Goal: Information Seeking & Learning: Check status

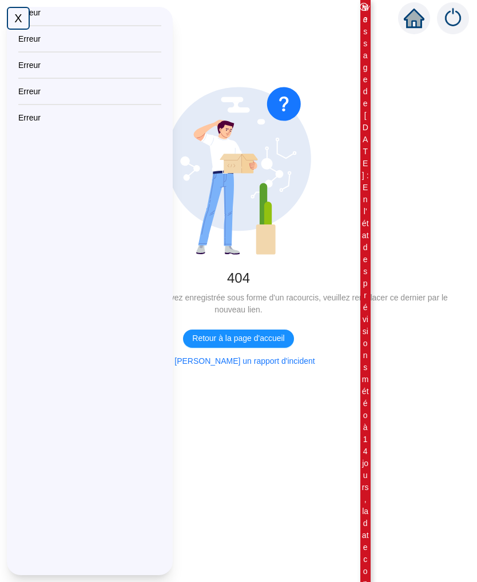
click at [27, 20] on div "X" at bounding box center [18, 18] width 23 height 23
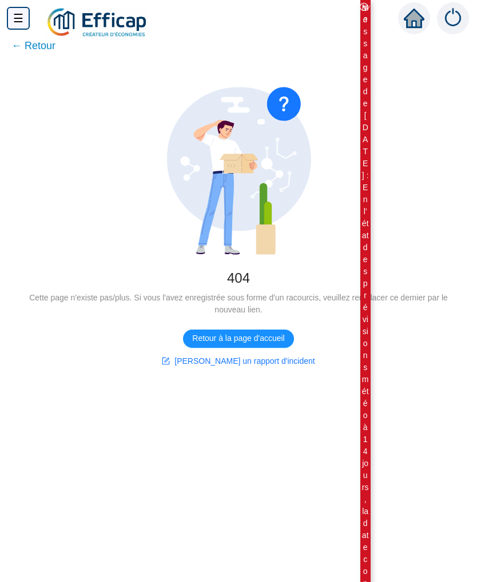
click at [17, 14] on div "☰" at bounding box center [18, 18] width 23 height 23
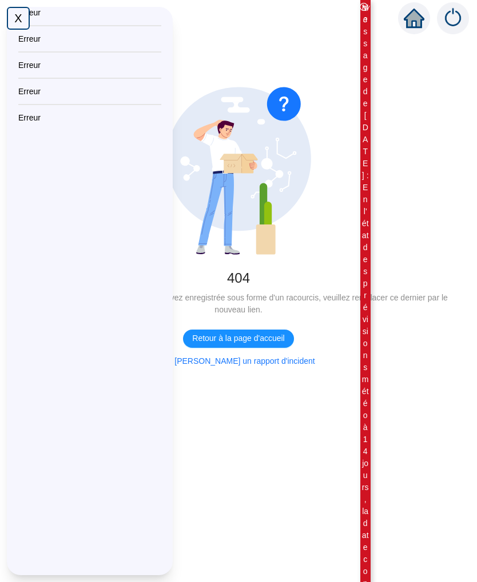
click at [19, 12] on div "X" at bounding box center [18, 18] width 23 height 23
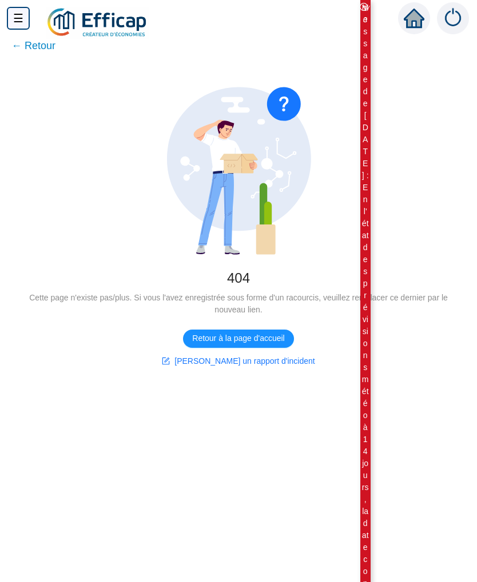
click at [42, 45] on span "← Retour" at bounding box center [33, 46] width 44 height 16
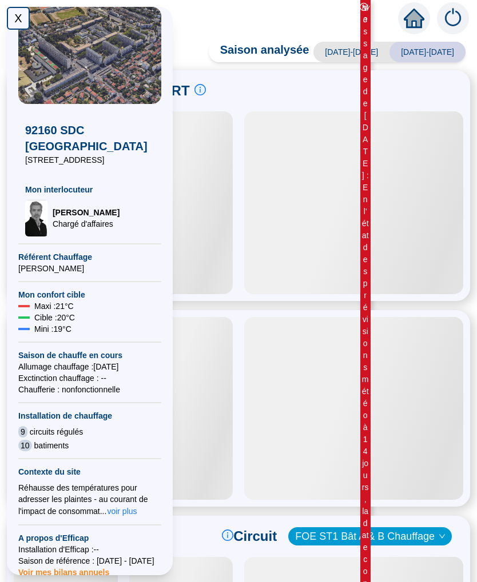
click at [17, 24] on div "X" at bounding box center [18, 18] width 23 height 23
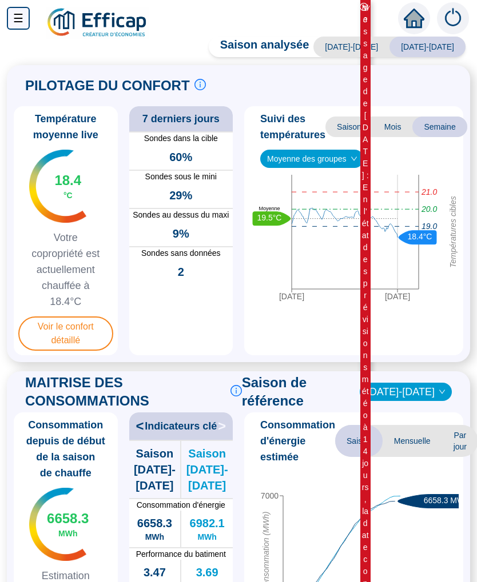
click at [83, 330] on span "Voir le confort détaillé" at bounding box center [65, 334] width 95 height 34
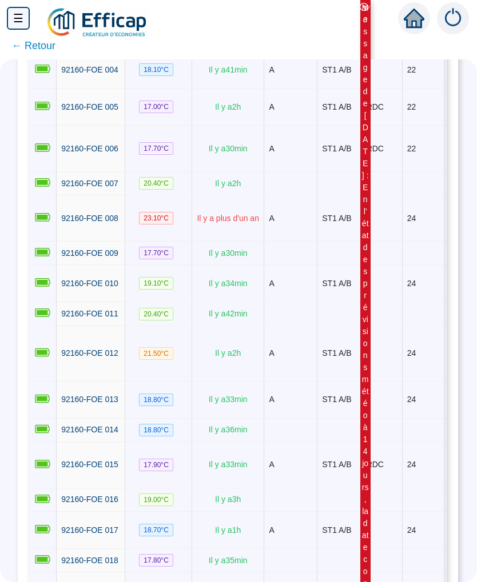
scroll to position [353, 1]
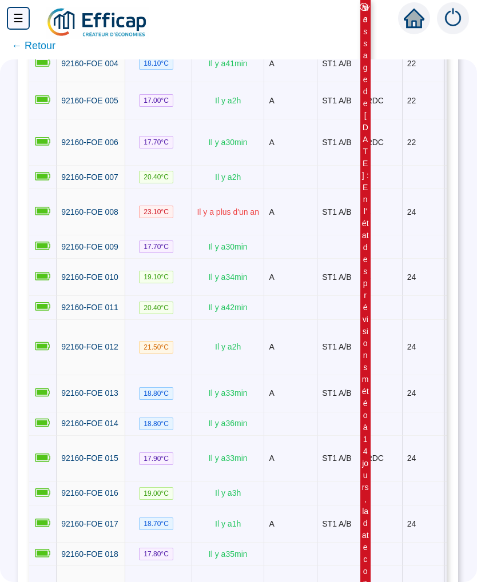
click at [378, 357] on td "2" at bounding box center [382, 347] width 41 height 55
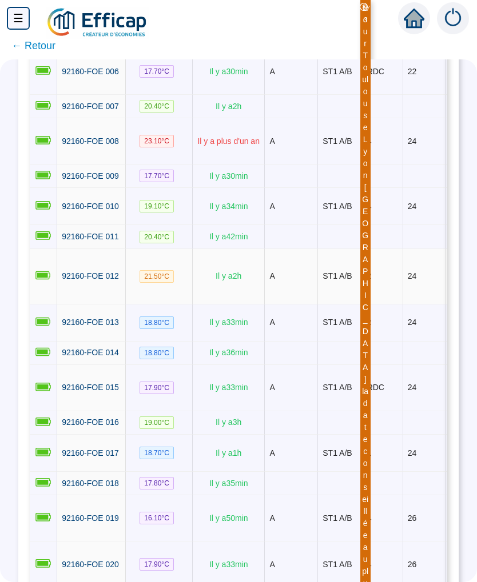
scroll to position [454, -1]
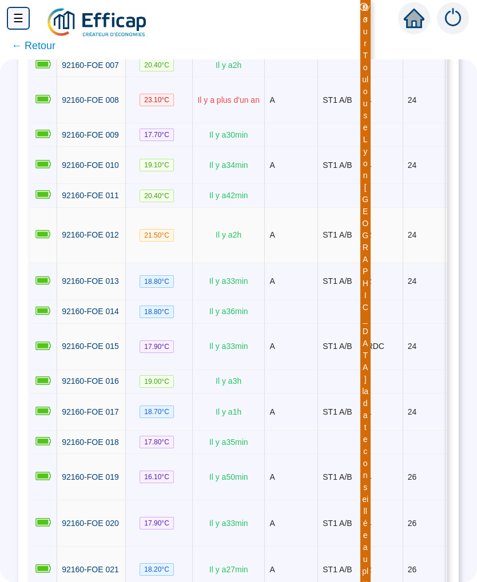
click at [384, 324] on td at bounding box center [382, 312] width 41 height 23
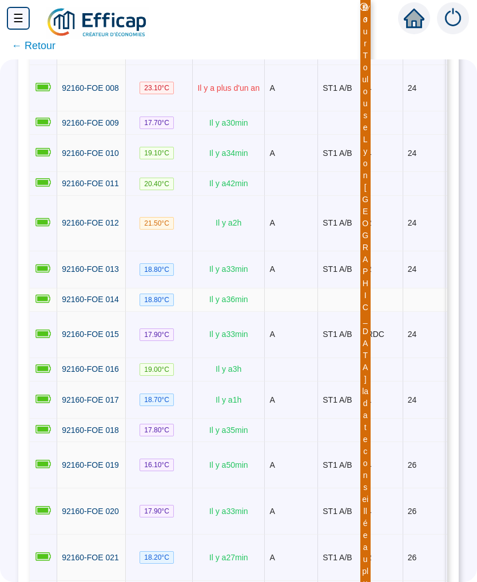
click at [385, 358] on td "RDC" at bounding box center [382, 335] width 41 height 46
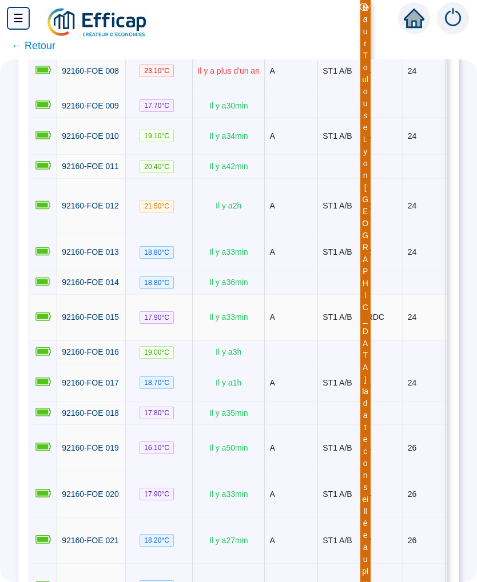
click at [382, 322] on span "RDC" at bounding box center [375, 317] width 17 height 9
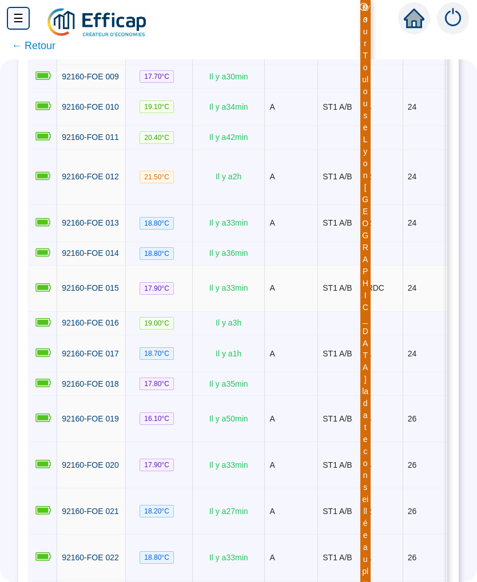
scroll to position [527, 0]
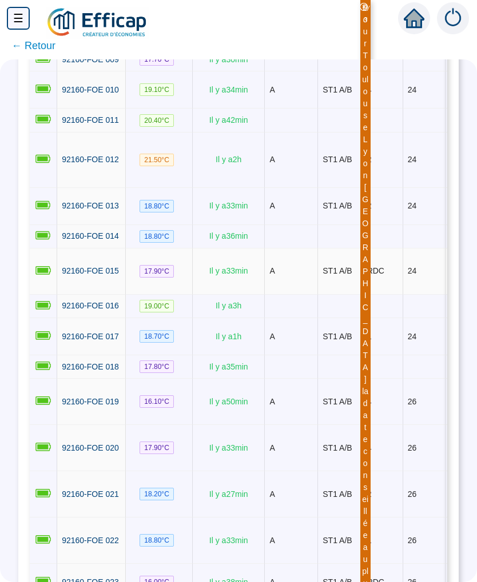
click at [382, 318] on td at bounding box center [382, 306] width 41 height 23
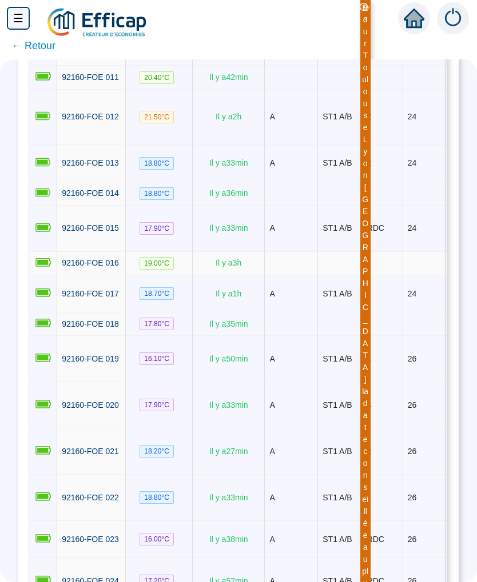
scroll to position [585, 0]
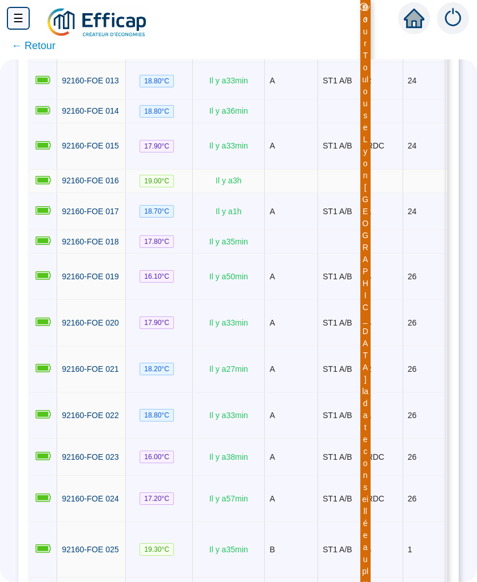
click at [378, 346] on td "4" at bounding box center [382, 323] width 41 height 46
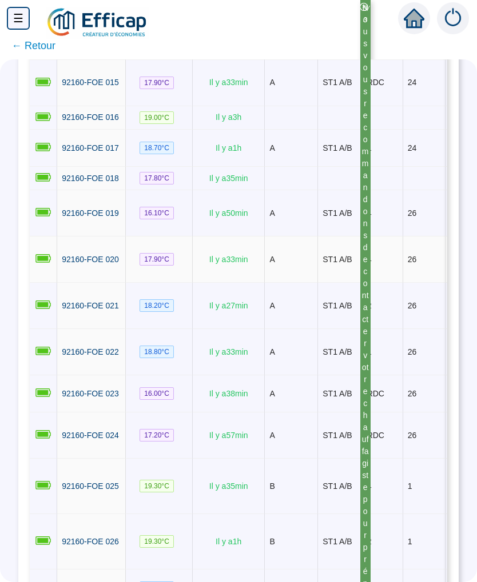
scroll to position [730, 0]
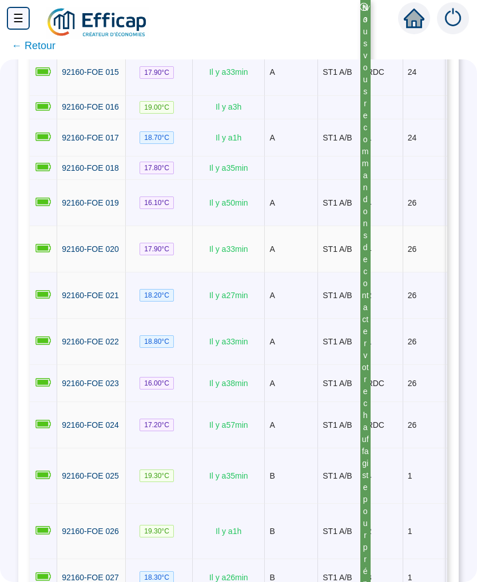
click at [380, 319] on td "2" at bounding box center [382, 296] width 41 height 46
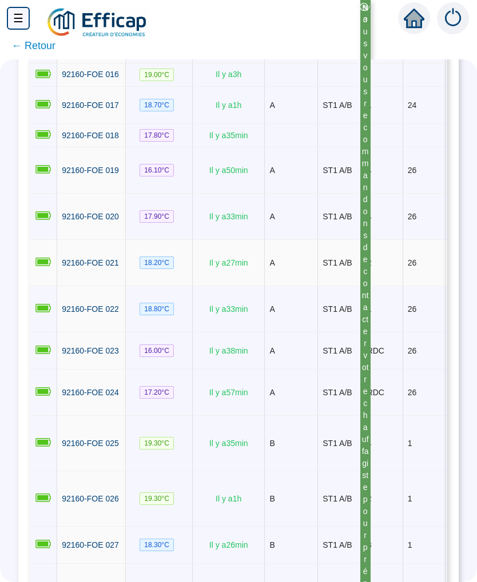
click at [378, 333] on td "1" at bounding box center [382, 309] width 41 height 46
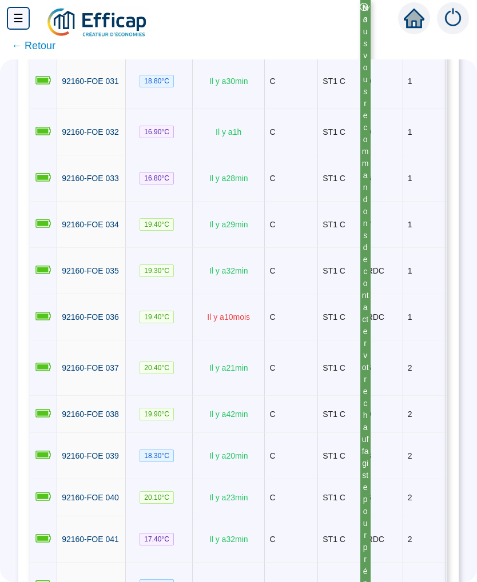
scroll to position [1445, 0]
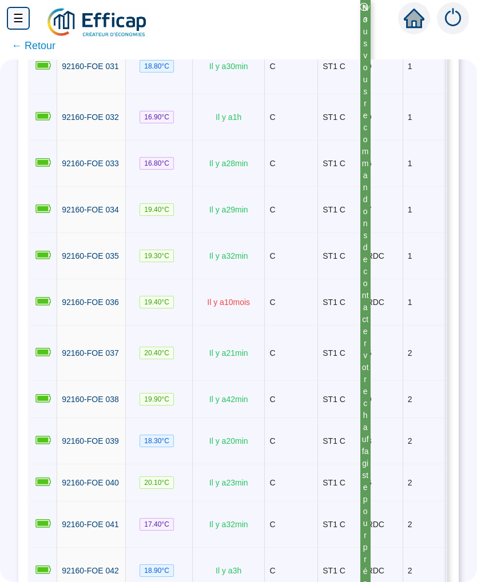
click at [384, 261] on span "RDC" at bounding box center [375, 255] width 17 height 9
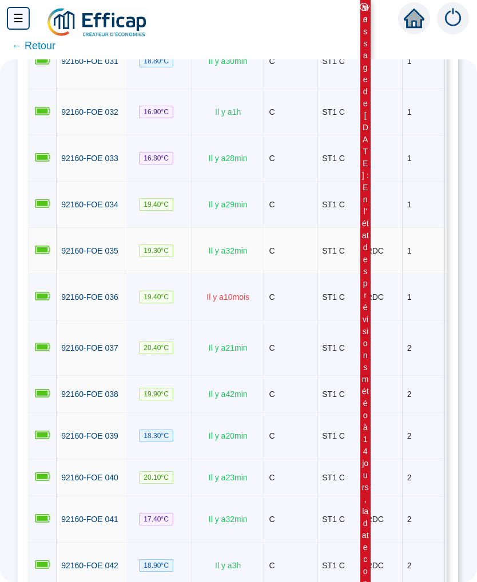
click at [374, 321] on td "RDC" at bounding box center [382, 297] width 41 height 46
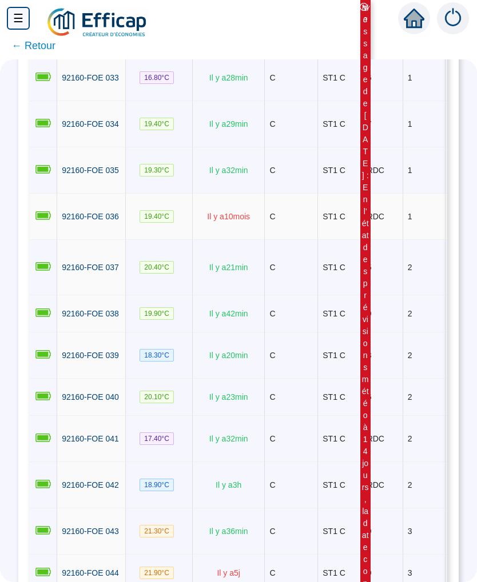
scroll to position [1533, 0]
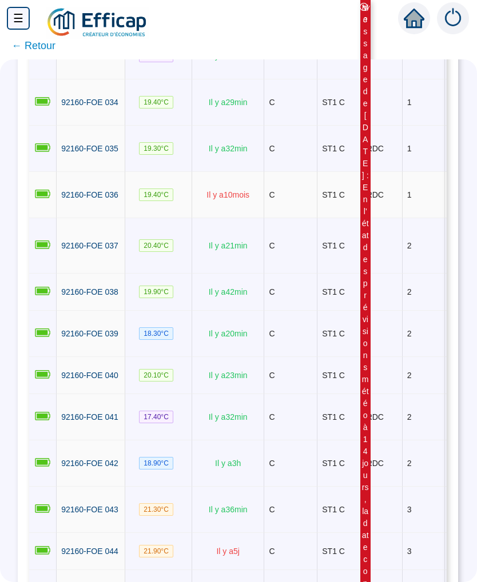
click at [381, 274] on td "5" at bounding box center [382, 245] width 41 height 55
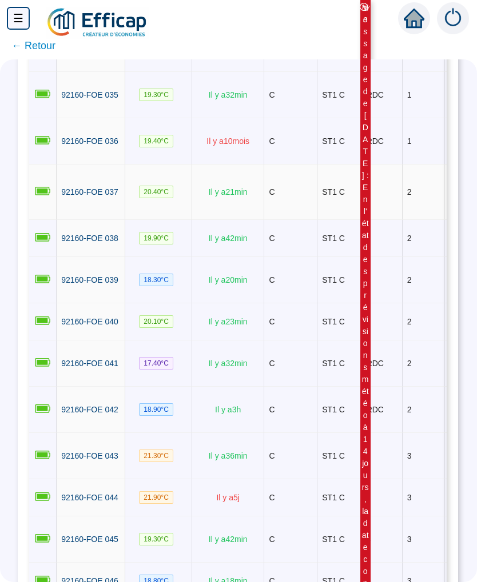
click at [380, 257] on td "9" at bounding box center [382, 238] width 41 height 37
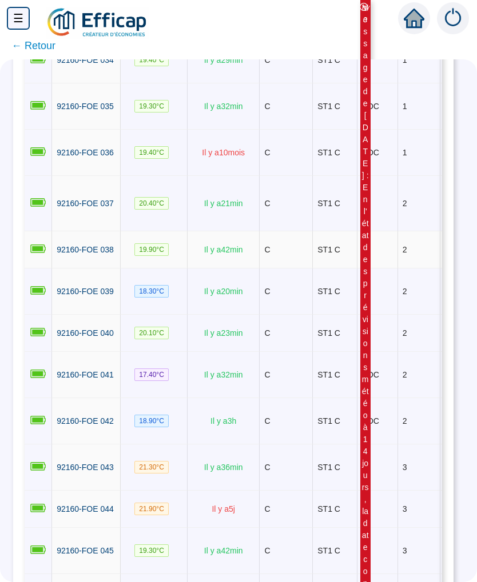
click at [368, 269] on td "9" at bounding box center [377, 249] width 41 height 37
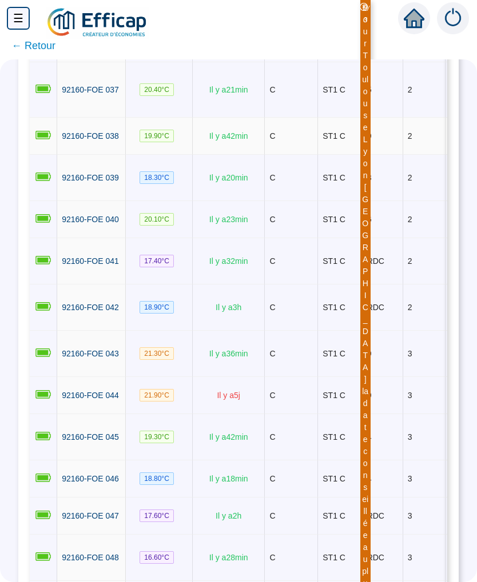
scroll to position [1746, -1]
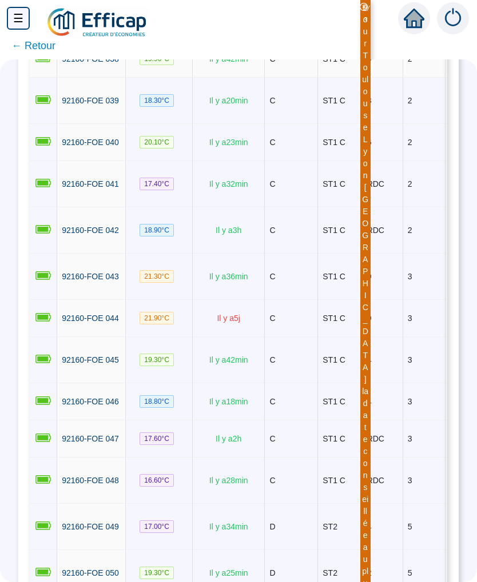
click at [386, 337] on td "9" at bounding box center [382, 318] width 41 height 37
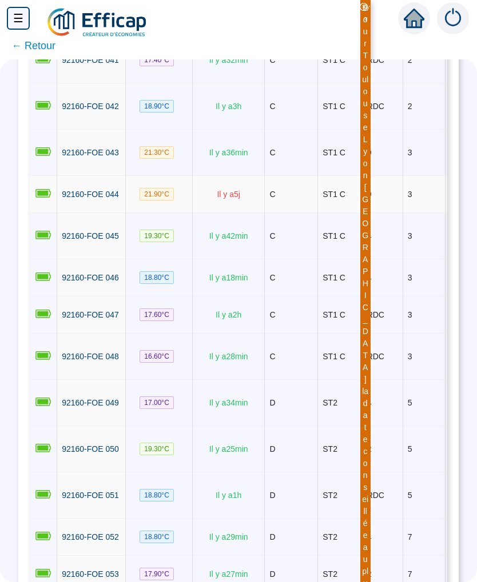
scroll to position [1925, 0]
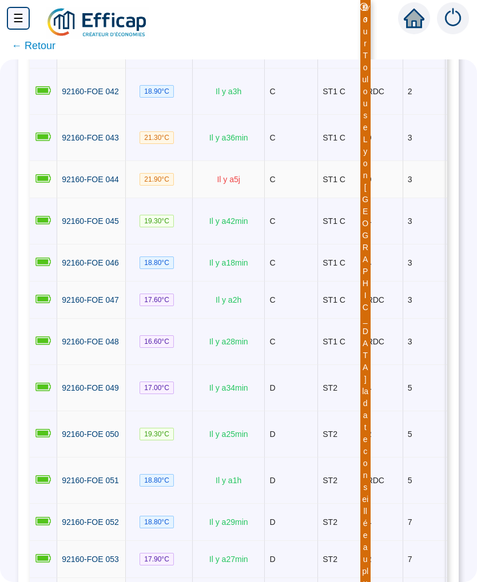
click at [388, 319] on td "RDC" at bounding box center [382, 300] width 41 height 37
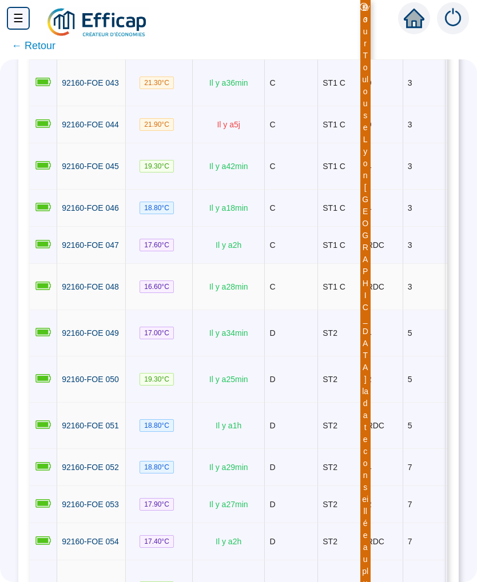
click at [388, 310] on td "RDC" at bounding box center [382, 287] width 41 height 46
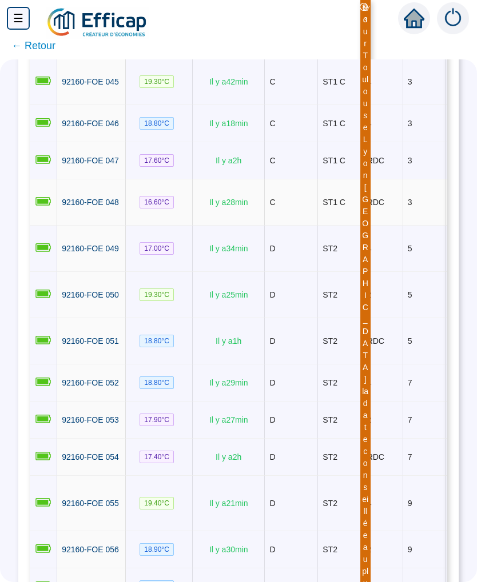
click at [390, 272] on td "4" at bounding box center [382, 249] width 41 height 46
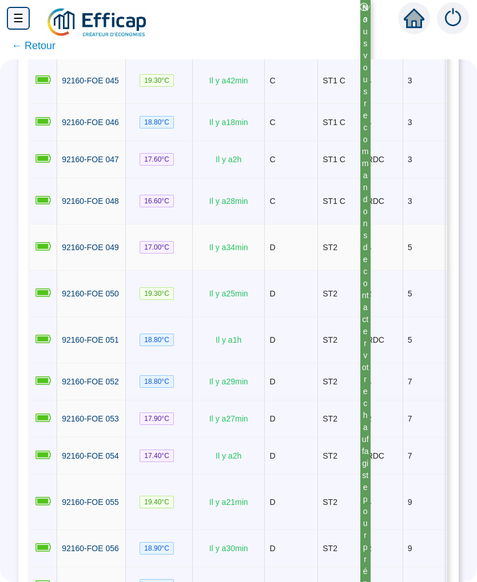
click at [385, 317] on td "2" at bounding box center [382, 294] width 41 height 46
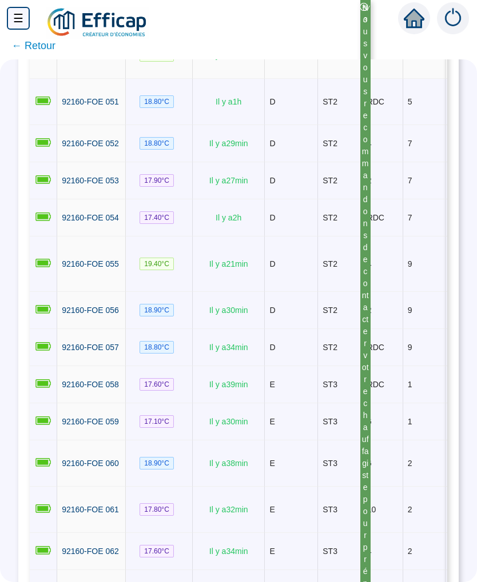
scroll to position [0, 0]
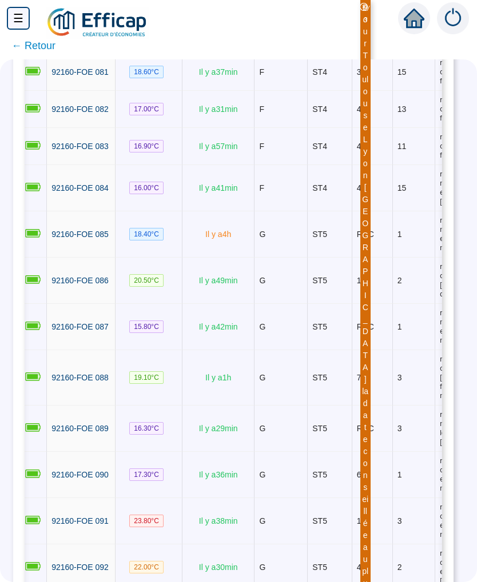
click at [259, 91] on td "F" at bounding box center [280, 72] width 53 height 37
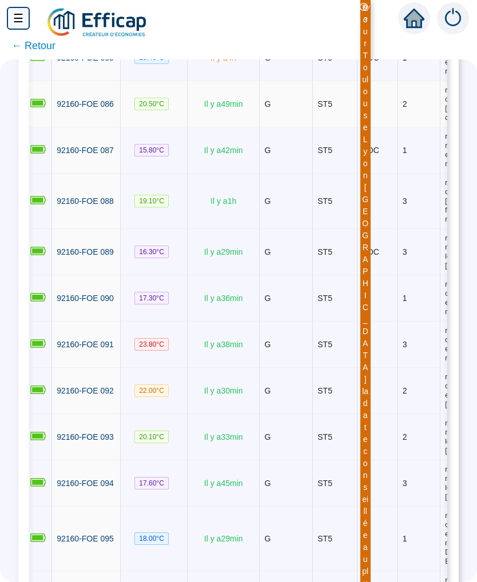
click at [247, 127] on td "Il y a 49 min" at bounding box center [223, 104] width 72 height 46
click at [249, 127] on td "Il y a 49 min" at bounding box center [223, 104] width 72 height 46
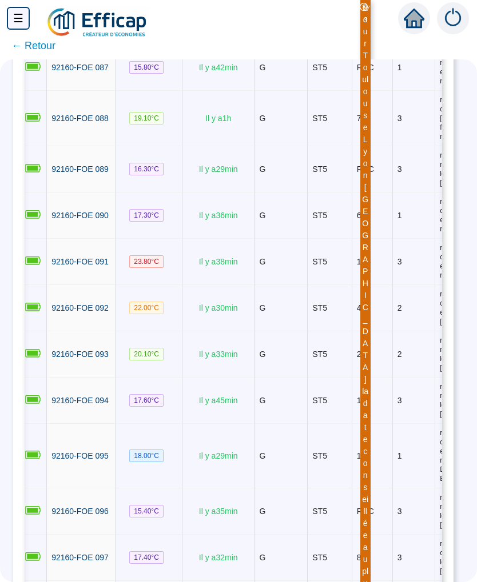
click at [245, 146] on td "Il y a 1 h" at bounding box center [218, 118] width 72 height 55
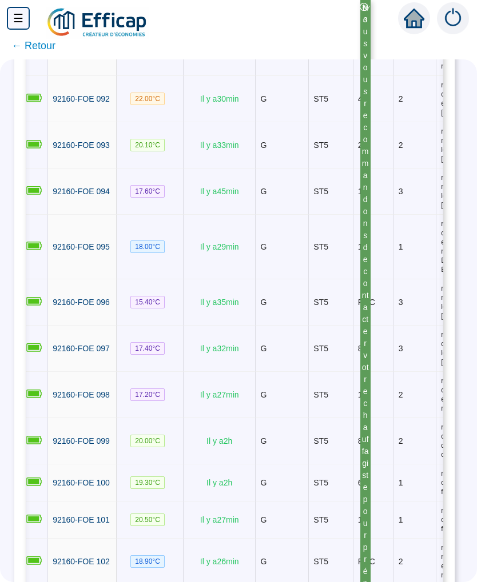
click at [247, 122] on td "Il y a 30 min" at bounding box center [219, 99] width 72 height 46
click at [245, 122] on td "Il y a 30 min" at bounding box center [219, 99] width 72 height 46
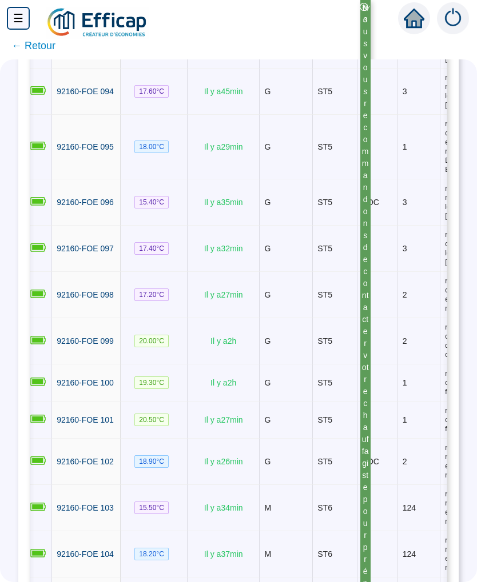
click at [241, 115] on td "Il y a 45 min" at bounding box center [223, 92] width 72 height 46
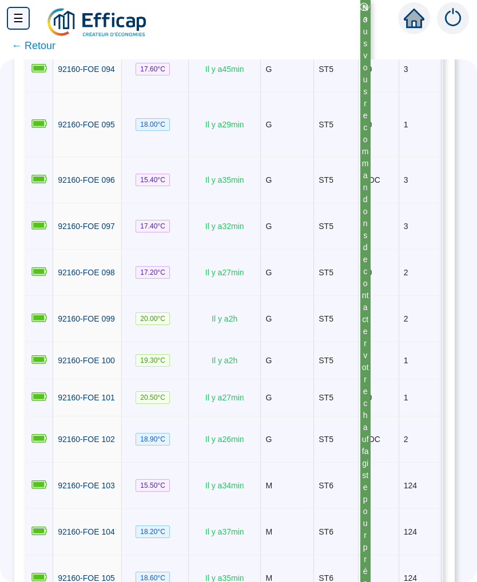
click at [265, 93] on td "G" at bounding box center [287, 69] width 53 height 46
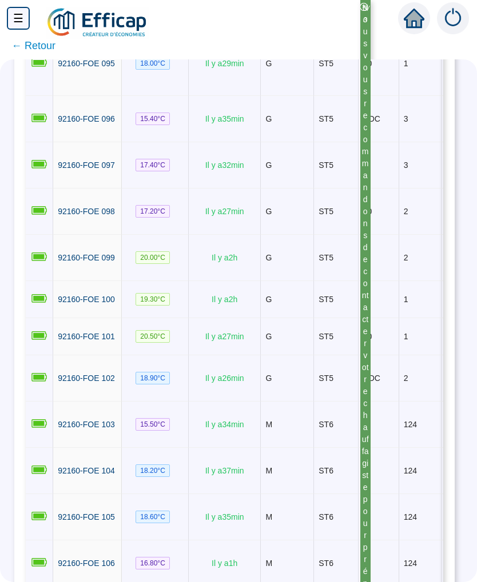
click at [258, 96] on td "Il y a 29 min" at bounding box center [225, 63] width 72 height 65
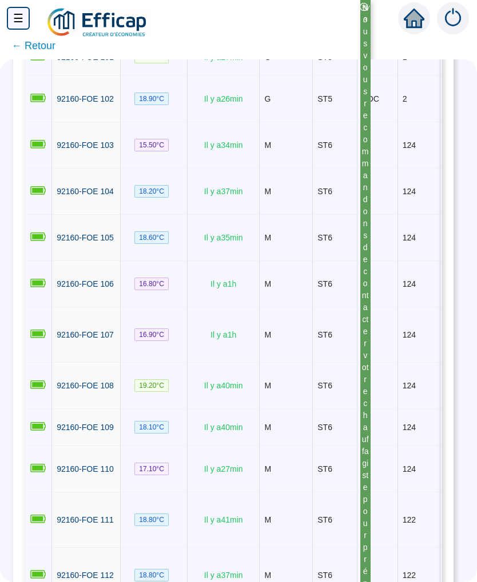
click at [243, 103] on span "Il y a 26 min" at bounding box center [223, 98] width 39 height 9
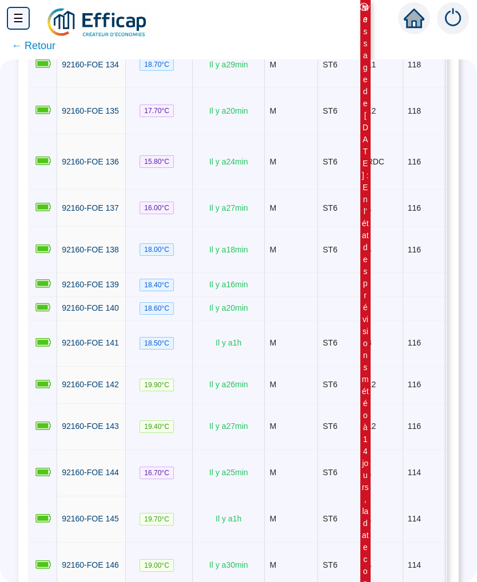
click at [248, 23] on span "Il y a 29 min" at bounding box center [228, 18] width 39 height 9
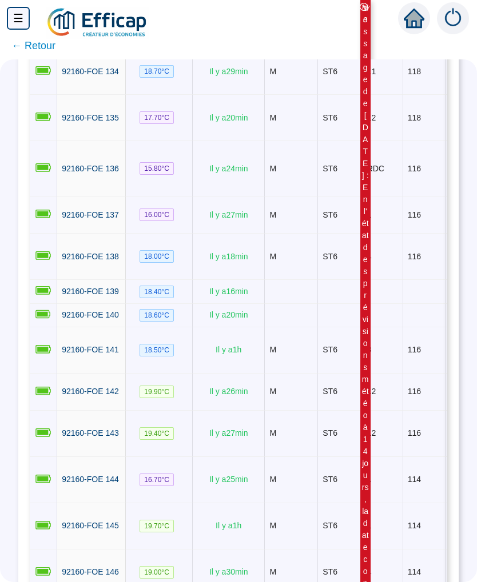
scroll to position [6080, 0]
click at [246, 95] on td "Il y a 29 min" at bounding box center [229, 72] width 72 height 46
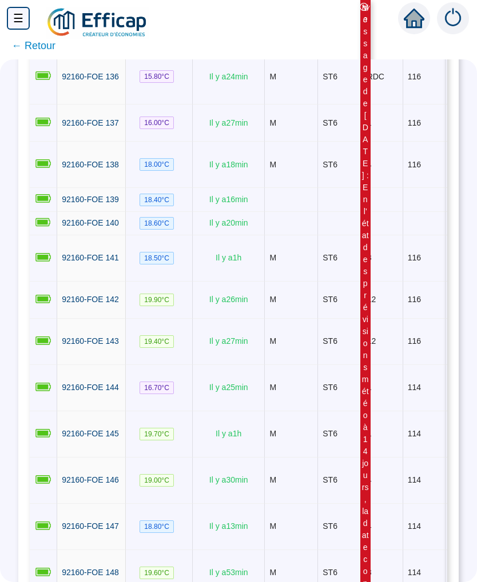
click at [245, 105] on td "Il y a 24 min" at bounding box center [229, 76] width 72 height 55
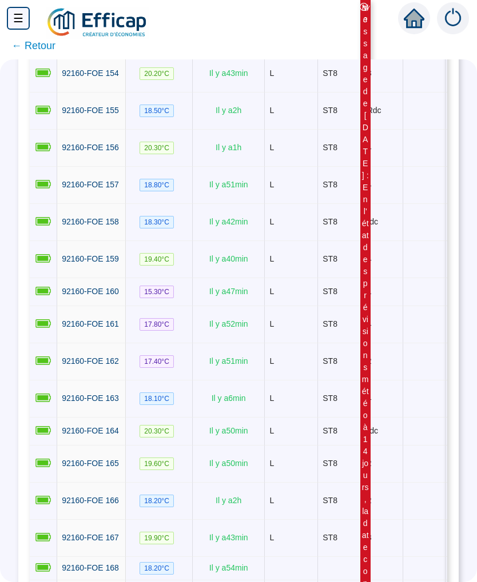
scroll to position [6925, 0]
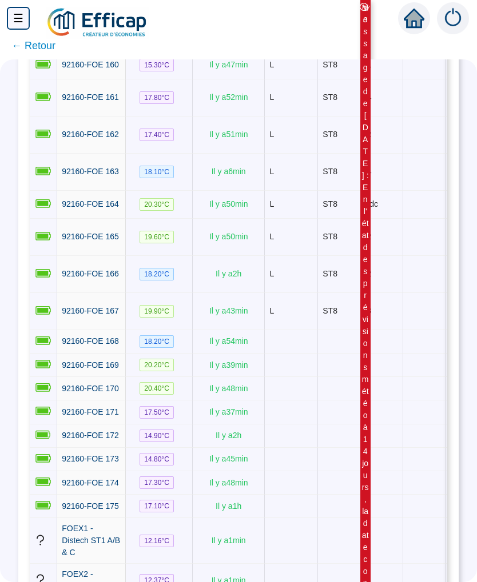
click at [251, 51] on td "Il y a 40 min" at bounding box center [229, 32] width 72 height 37
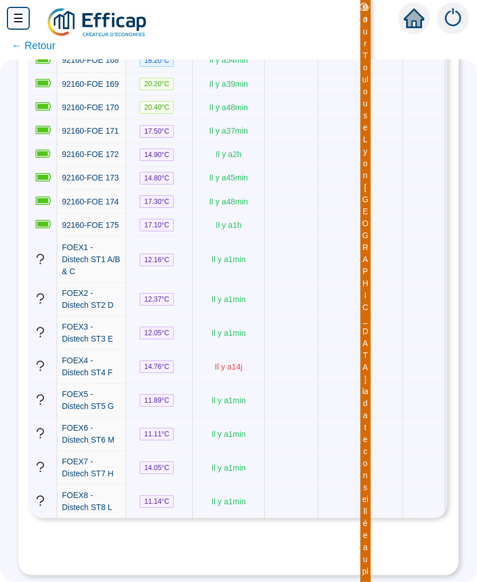
scroll to position [7835, -1]
click at [258, 445] on td "Il y a 1 min" at bounding box center [229, 435] width 72 height 34
click at [274, 317] on td at bounding box center [291, 300] width 53 height 34
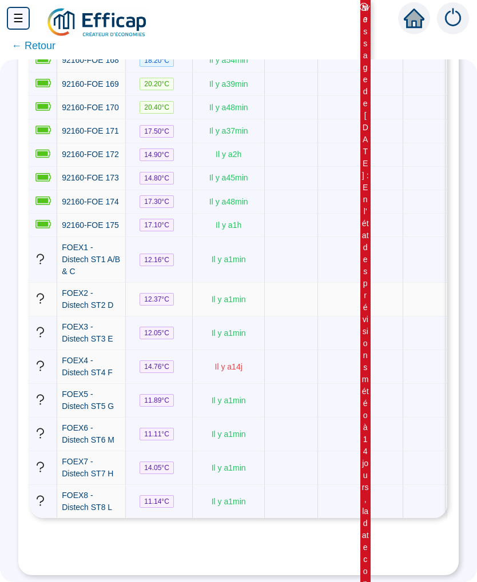
scroll to position [7438, 0]
